Goal: Obtain resource: Download file/media

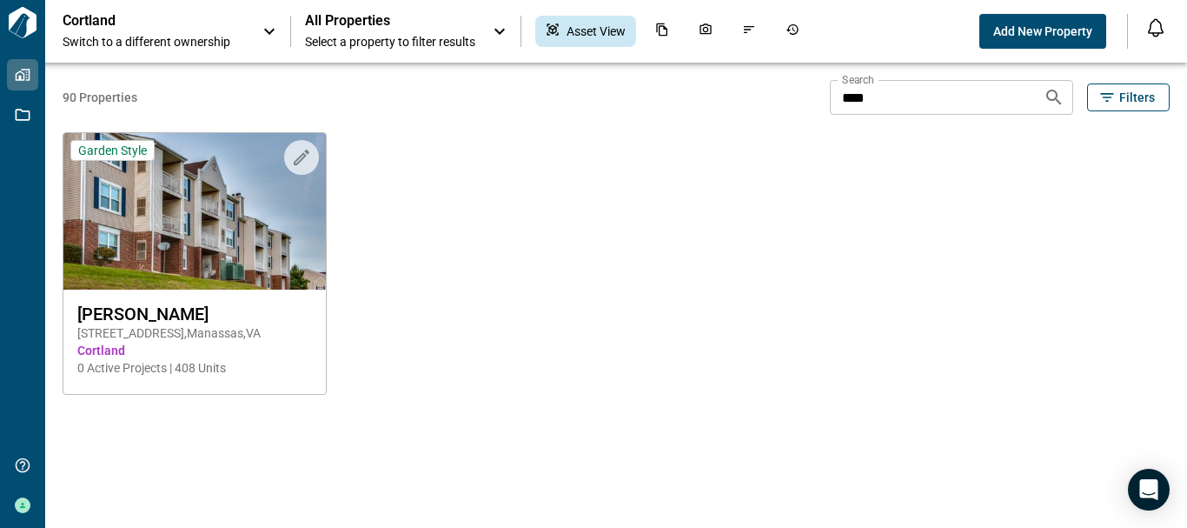
click at [506, 26] on icon at bounding box center [499, 31] width 21 height 21
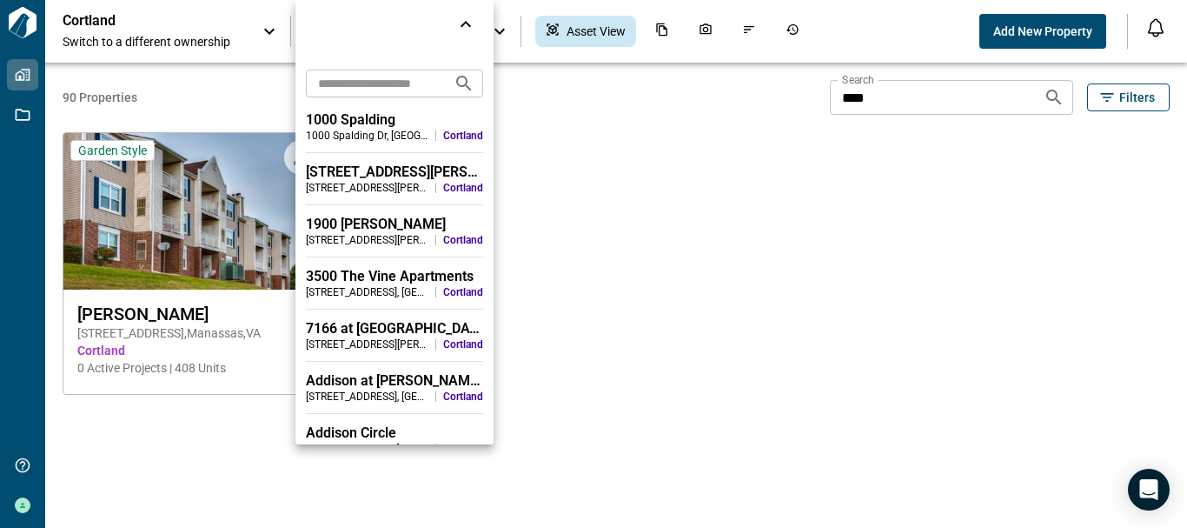
click at [391, 77] on input "text" at bounding box center [373, 83] width 134 height 32
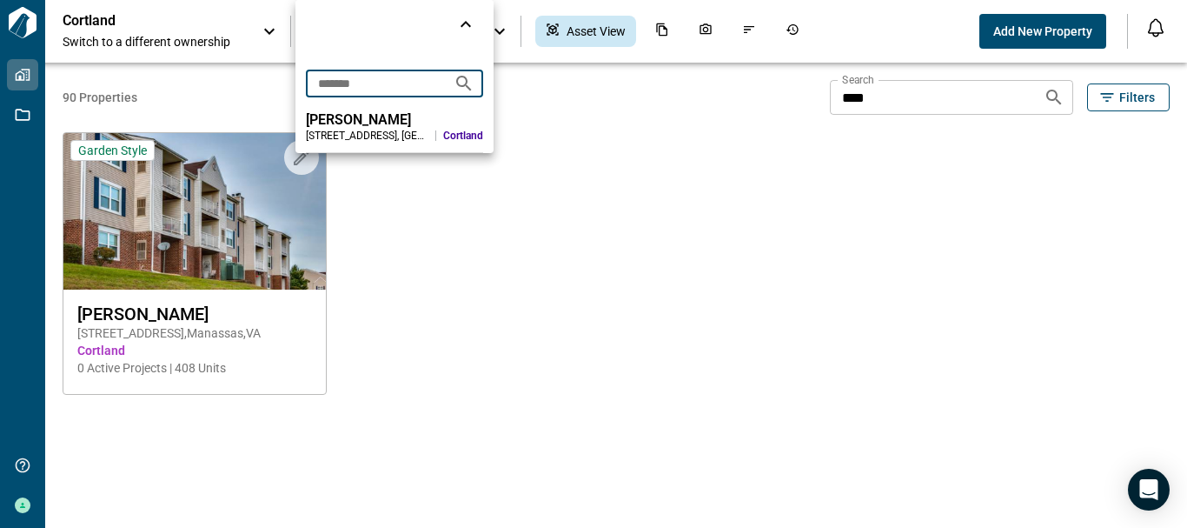
type input "*******"
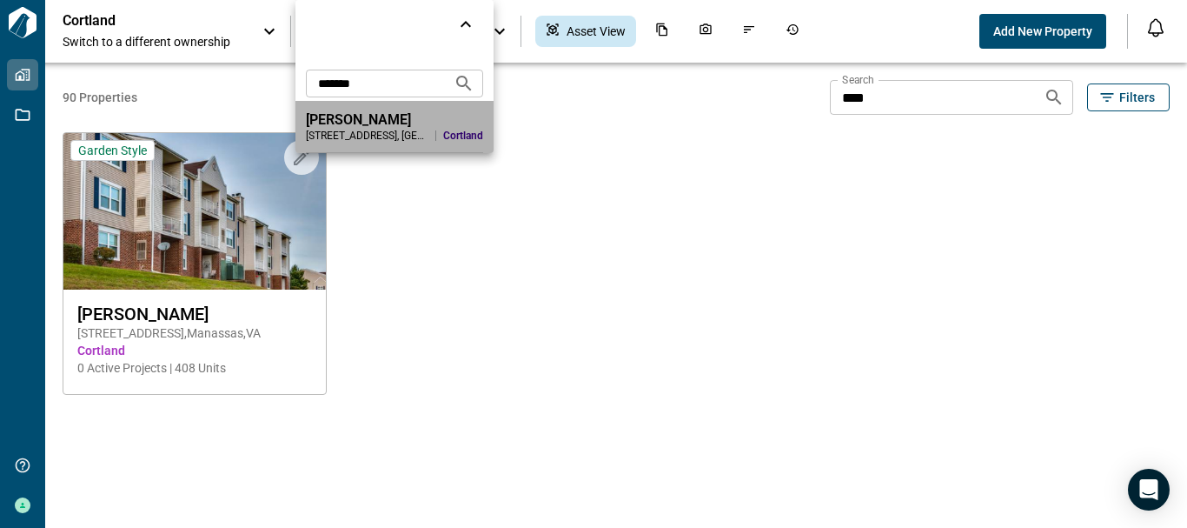
click at [378, 123] on div "Elme Herndon" at bounding box center [394, 119] width 177 height 17
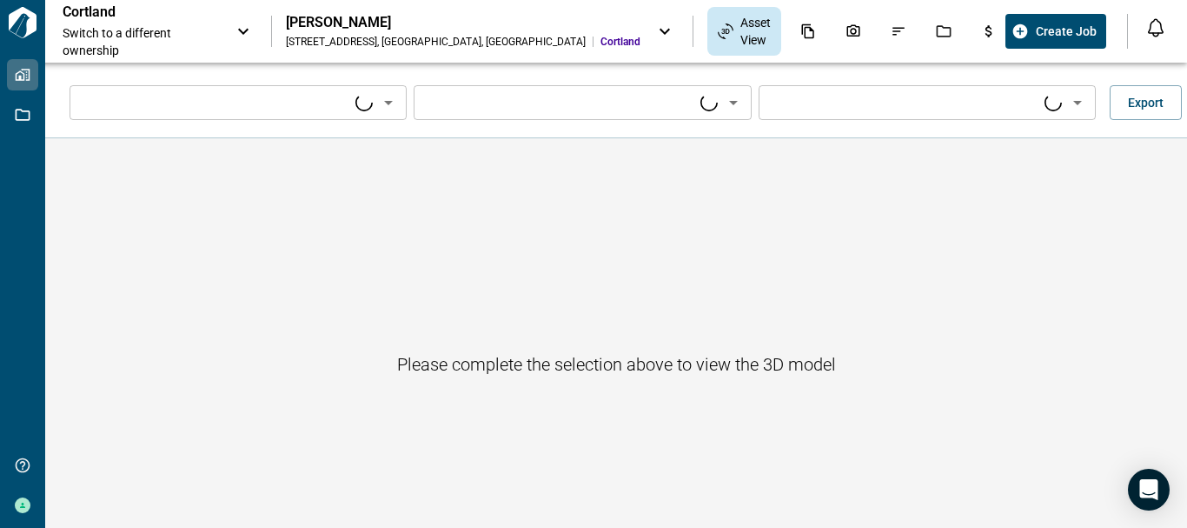
type input "****"
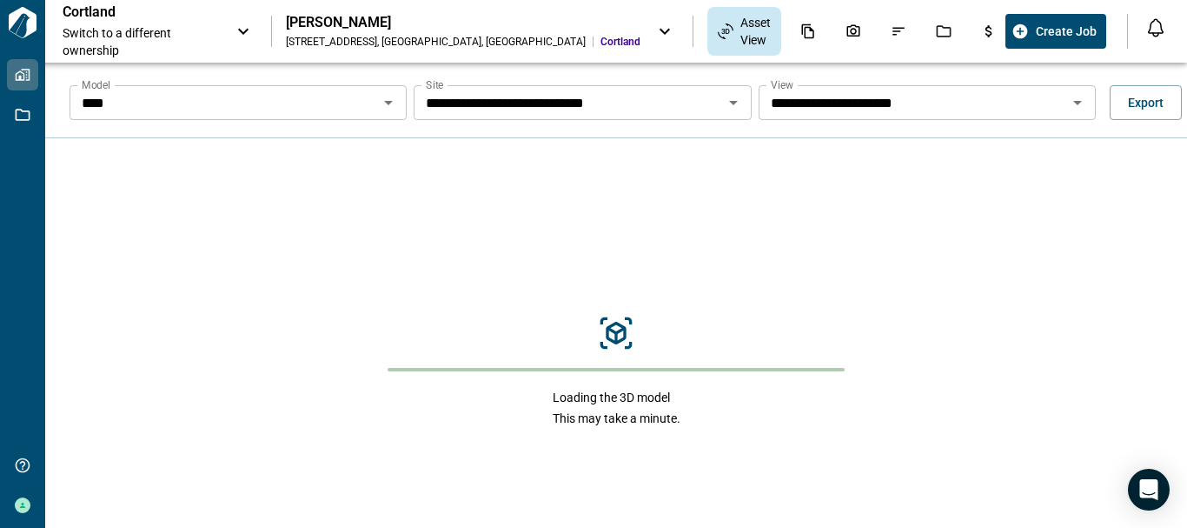
click at [384, 101] on icon "Open" at bounding box center [388, 103] width 9 height 4
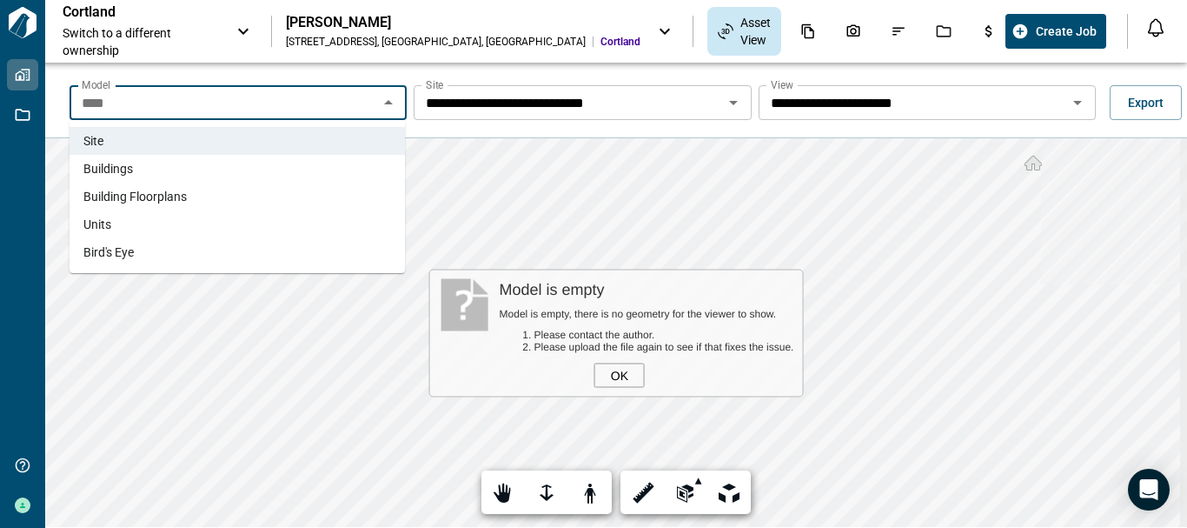
click at [336, 161] on li "Buildings" at bounding box center [237, 169] width 335 height 28
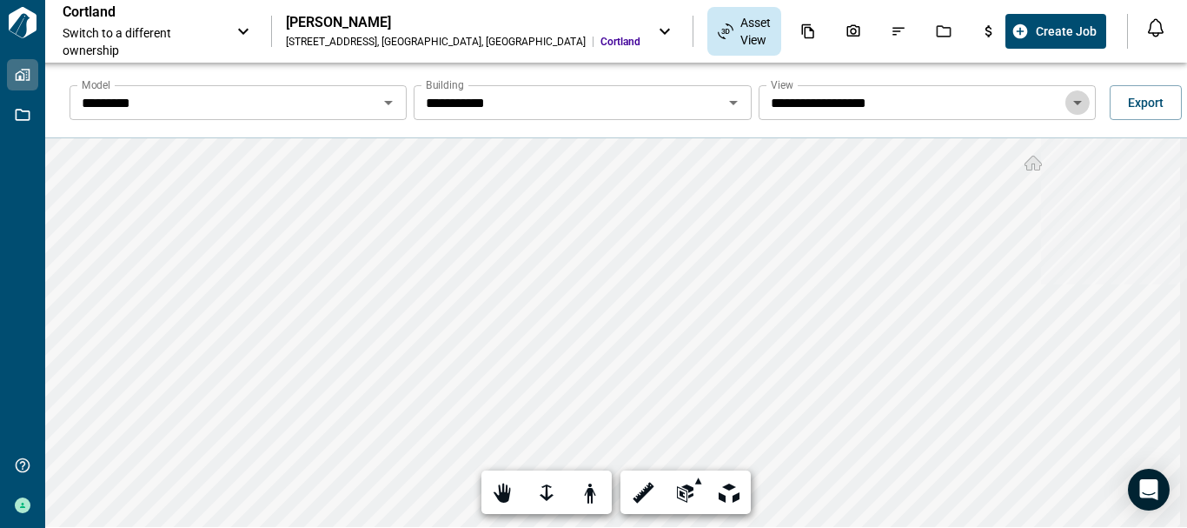
click at [1069, 104] on icon "Open" at bounding box center [1077, 102] width 21 height 21
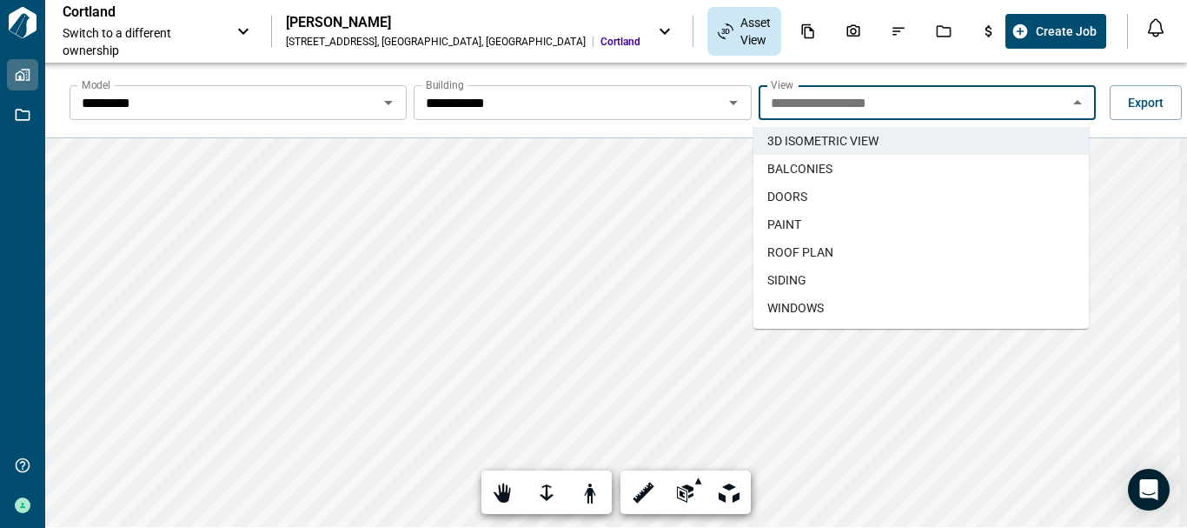
click at [855, 274] on li "SIDING" at bounding box center [921, 280] width 335 height 28
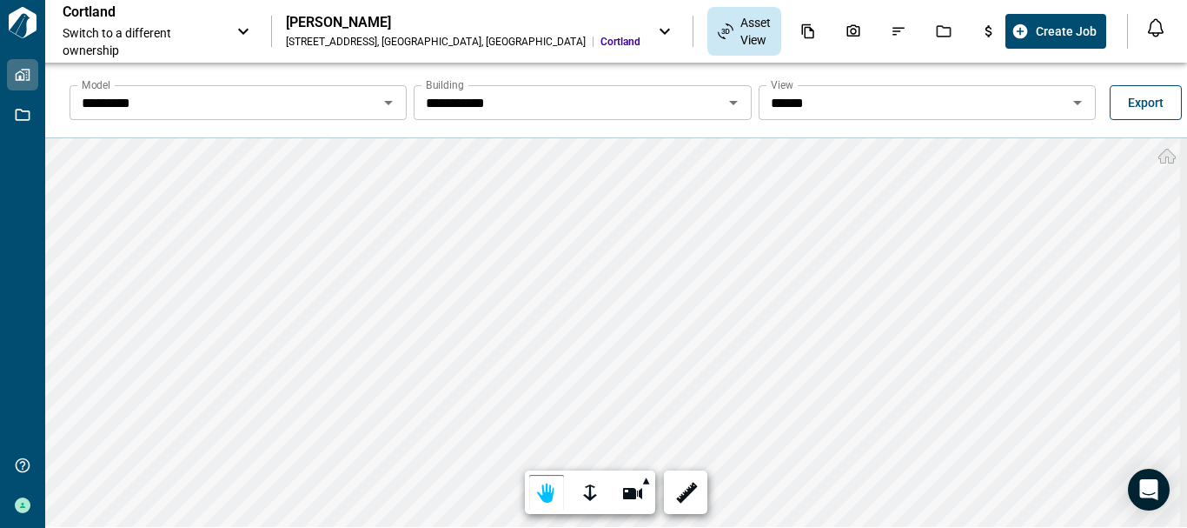
click at [1155, 98] on span "Export" at bounding box center [1146, 102] width 36 height 17
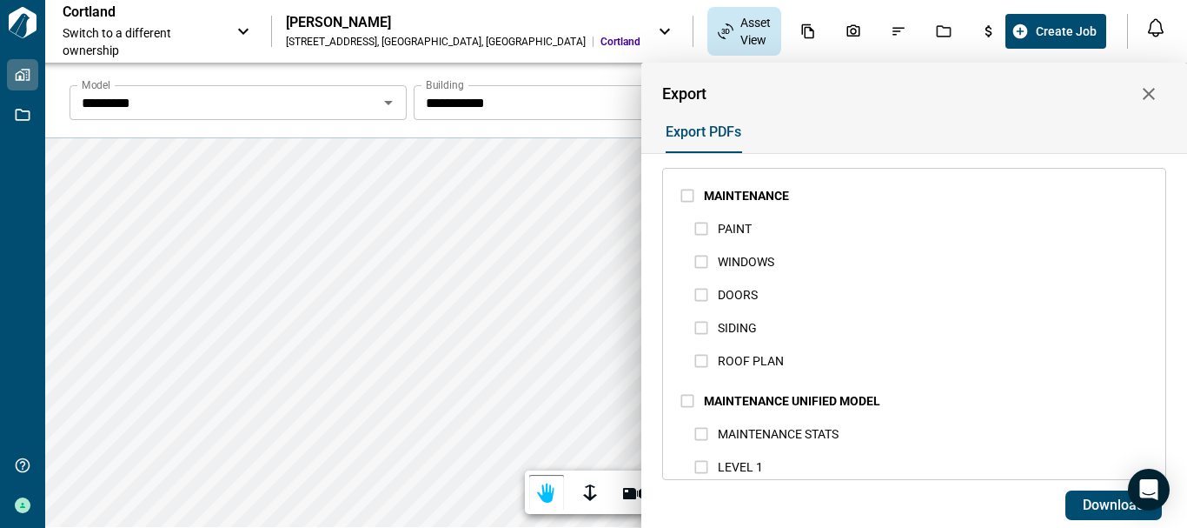
scroll to position [1383, 0]
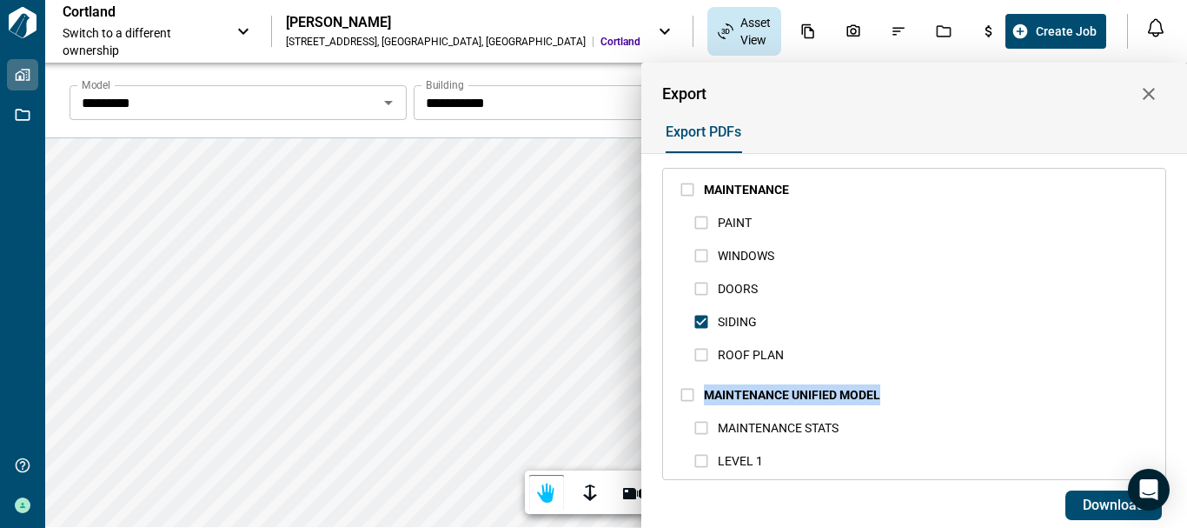
drag, startPoint x: 1166, startPoint y: 371, endPoint x: 1161, endPoint y: 388, distance: 17.3
click at [1161, 388] on div "Select all CORTLAND - ELME HERNDON - SITE SITE PLAN SUMMARY SITE STATS BUILDING…" at bounding box center [914, 344] width 546 height 382
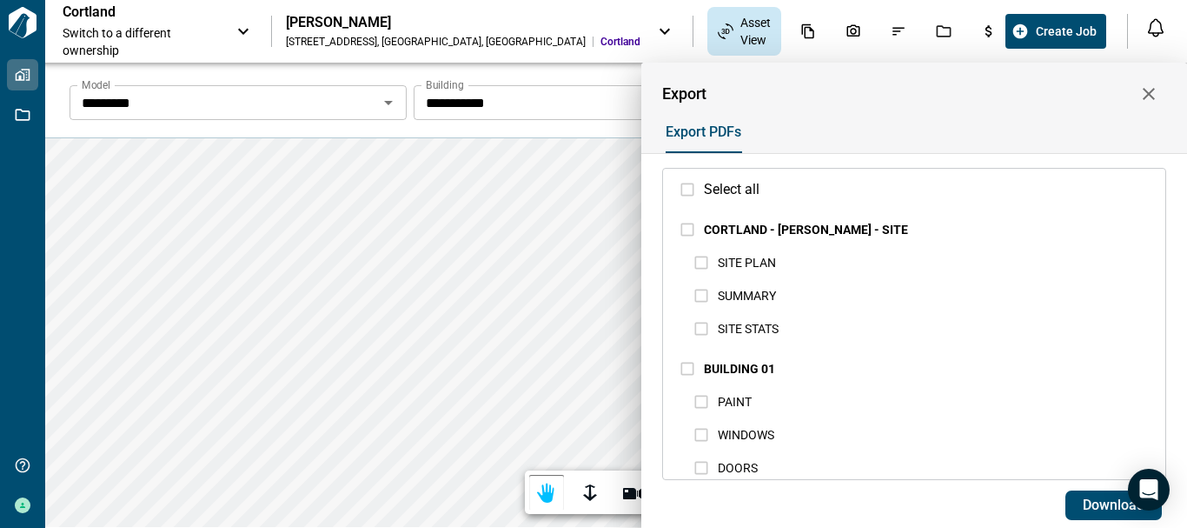
scroll to position [0, 0]
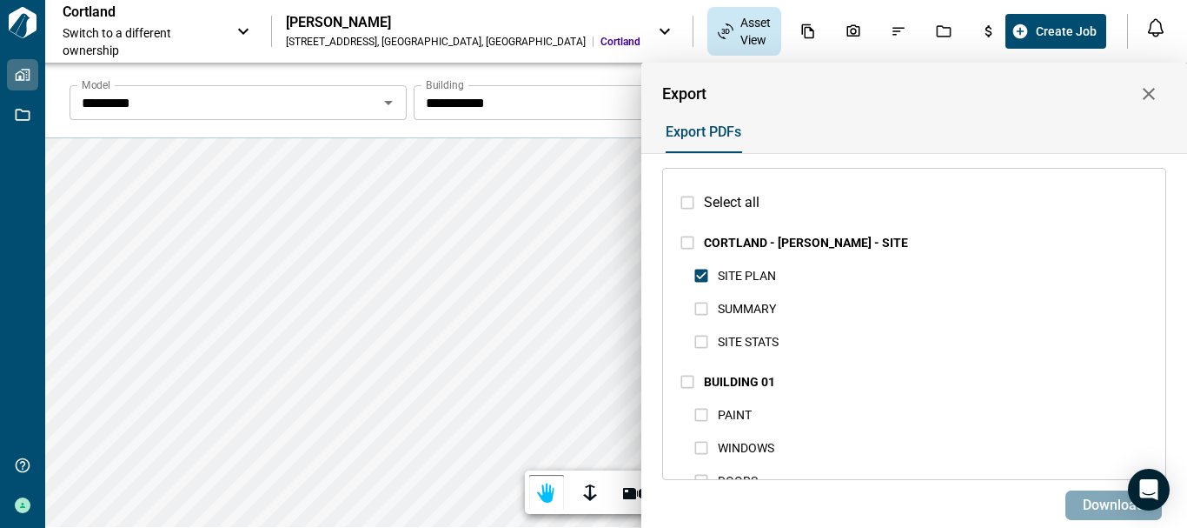
click at [1102, 497] on span "Download" at bounding box center [1114, 504] width 62 height 17
